Goal: Obtain resource: Obtain resource

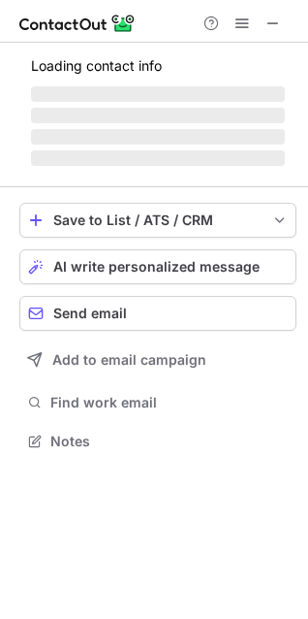
scroll to position [422, 308]
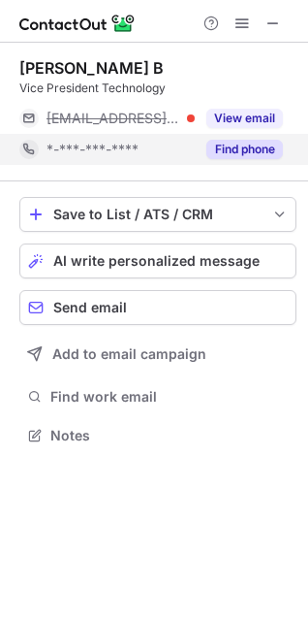
click at [249, 156] on button "Find phone" at bounding box center [245, 149] width 77 height 19
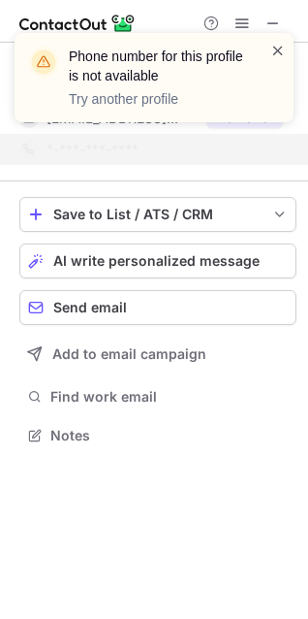
click at [277, 43] on span at bounding box center [279, 50] width 16 height 19
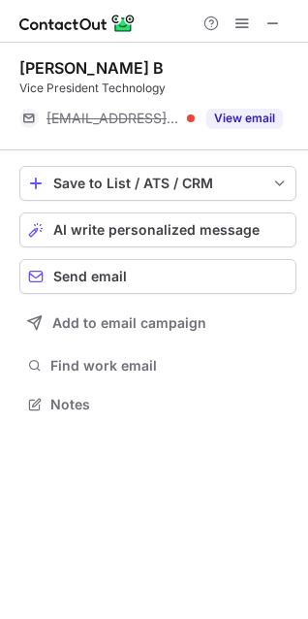
scroll to position [391, 308]
click at [279, 22] on div "Phone number for this profile is not available Try another profile" at bounding box center [154, 86] width 310 height 144
click at [272, 26] on span at bounding box center [274, 24] width 16 height 16
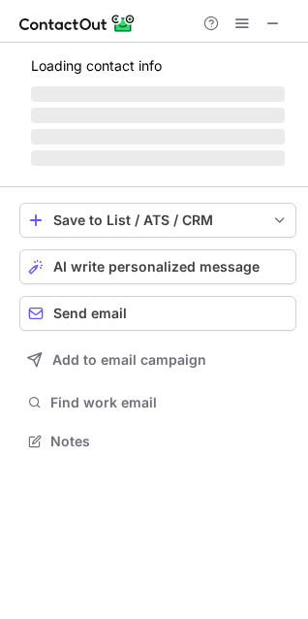
scroll to position [422, 308]
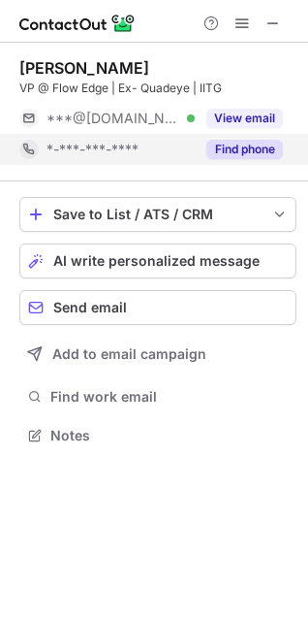
click at [259, 155] on button "Find phone" at bounding box center [245, 149] width 77 height 19
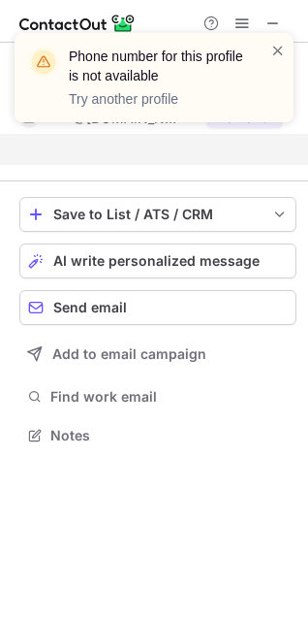
scroll to position [391, 308]
